Goal: Transaction & Acquisition: Purchase product/service

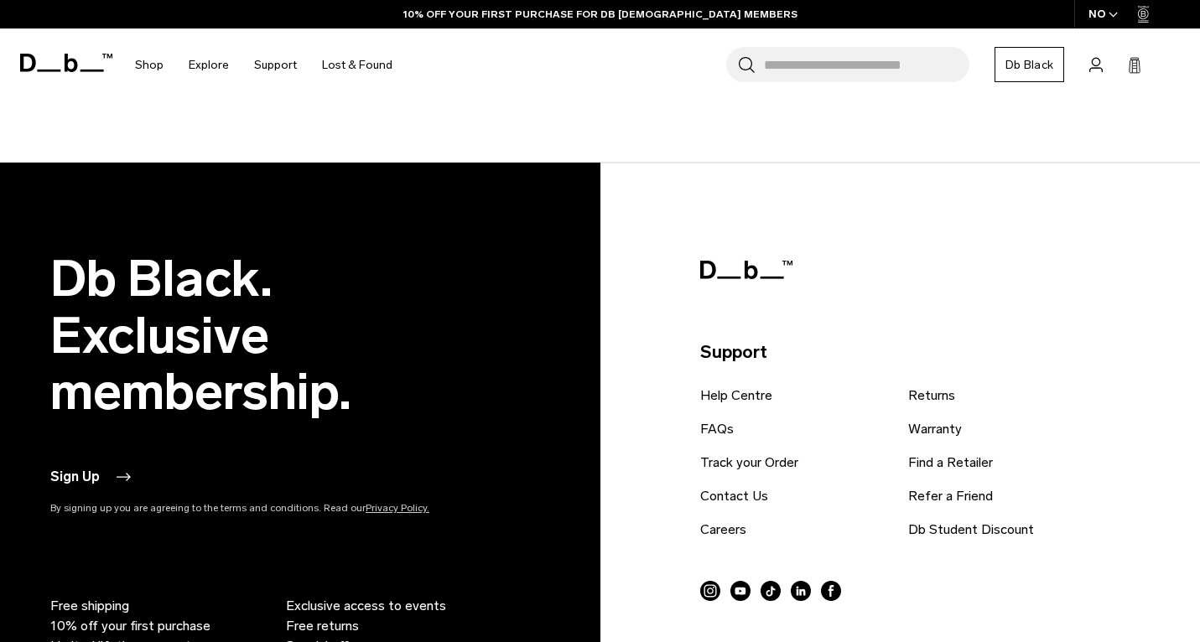
scroll to position [1129, 0]
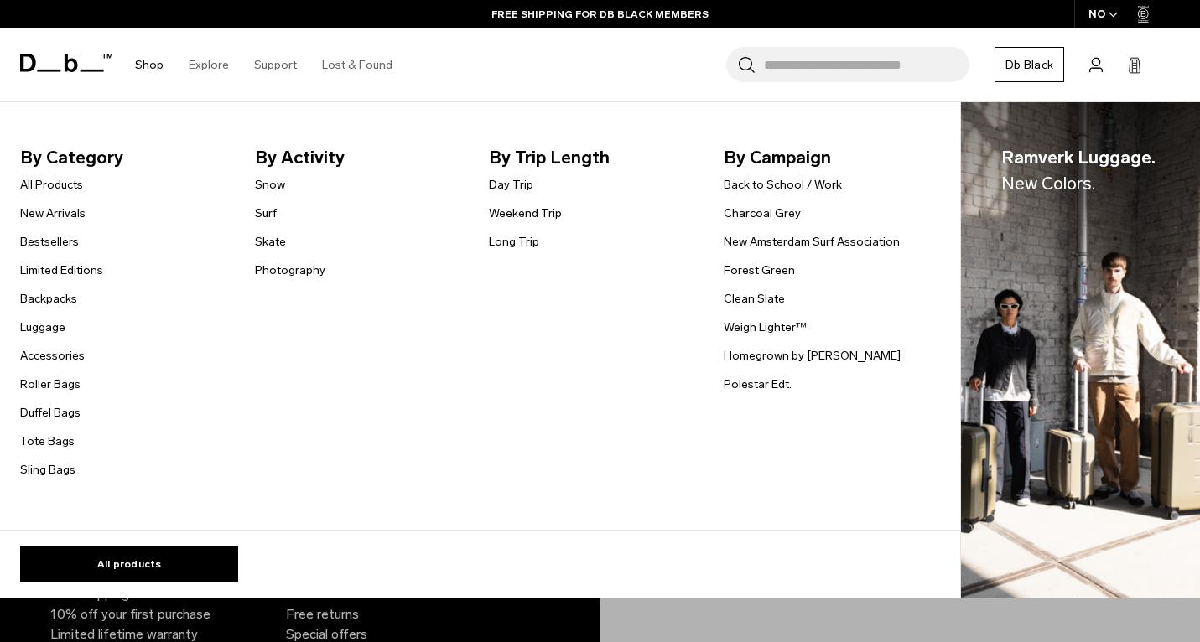
click at [157, 61] on link "Shop" at bounding box center [149, 65] width 29 height 60
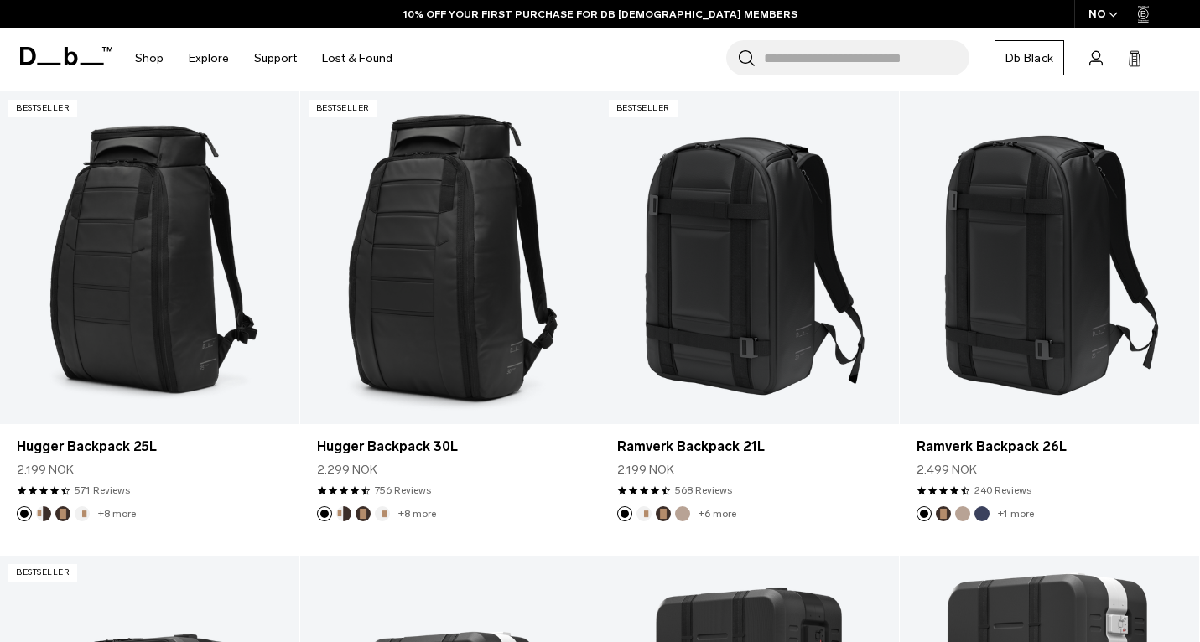
scroll to position [226, 0]
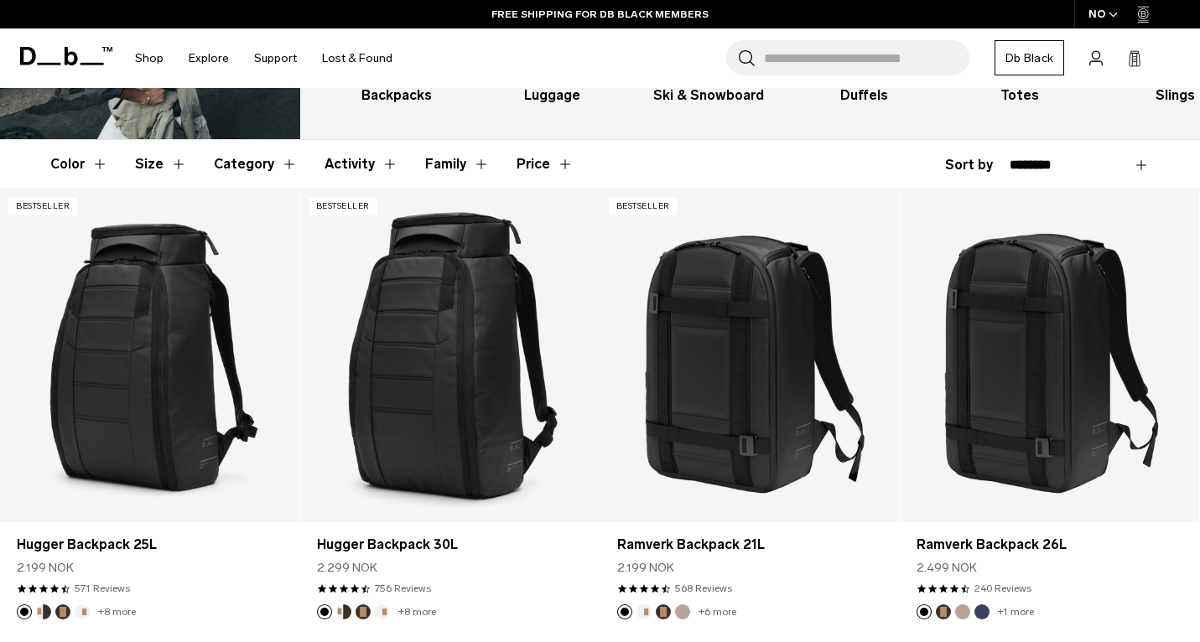
click at [1105, 17] on div "NO" at bounding box center [1103, 14] width 59 height 29
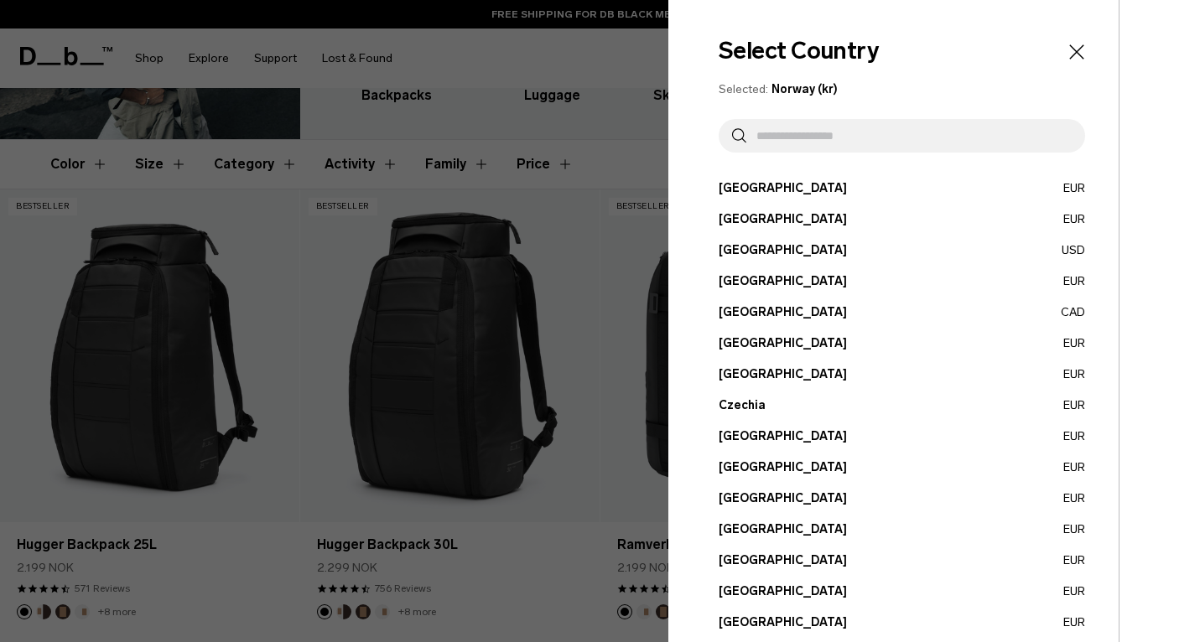
click at [755, 524] on button "[GEOGRAPHIC_DATA] EUR" at bounding box center [902, 530] width 366 height 18
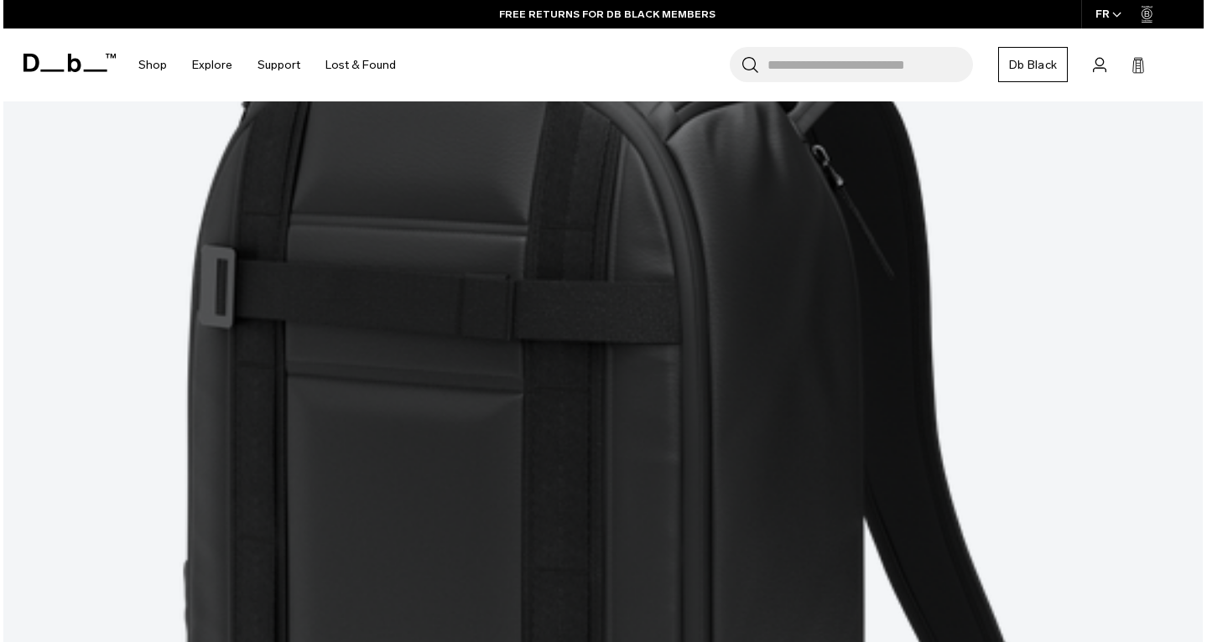
scroll to position [4015, 0]
